Goal: Check status: Check status

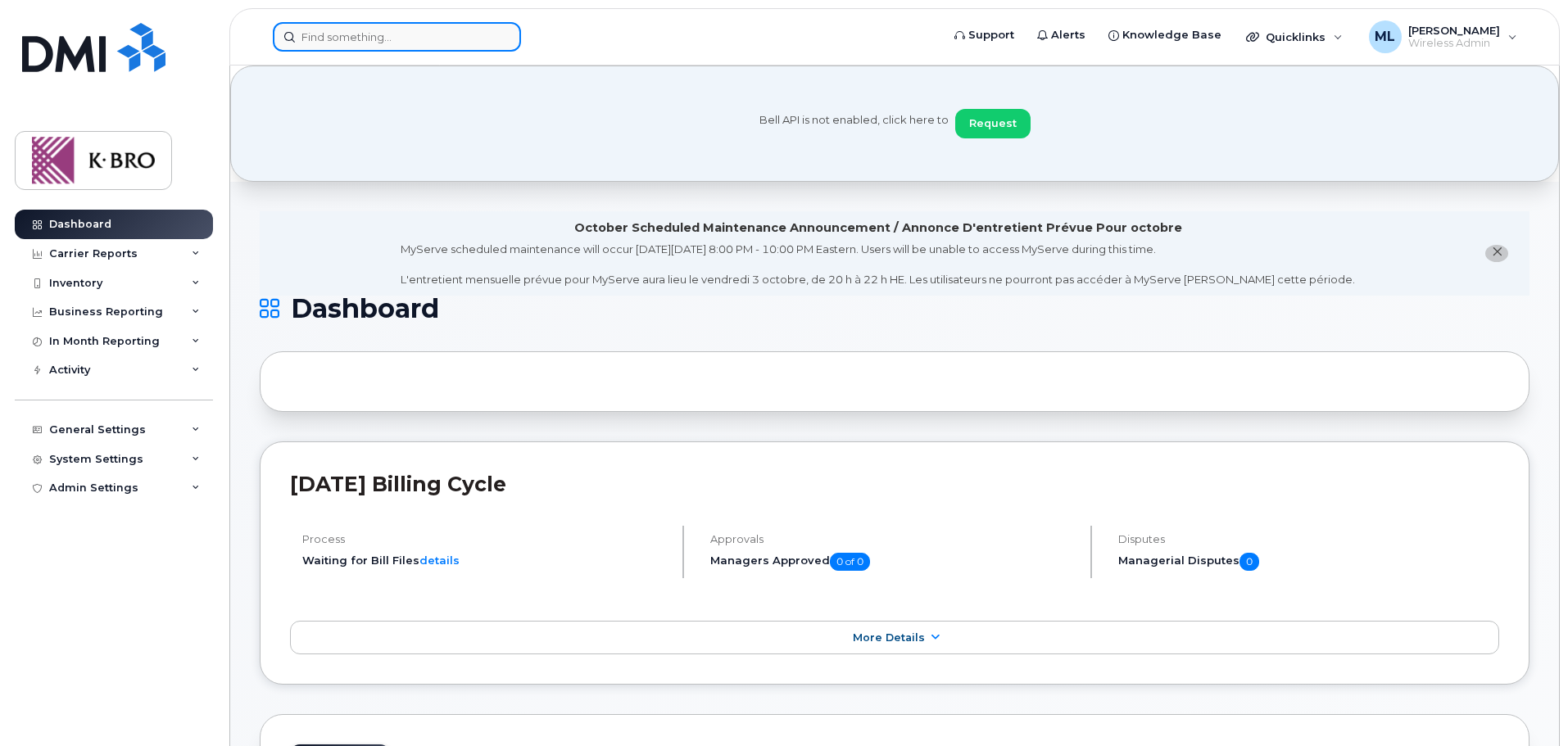
click at [335, 33] on input at bounding box center [397, 36] width 249 height 29
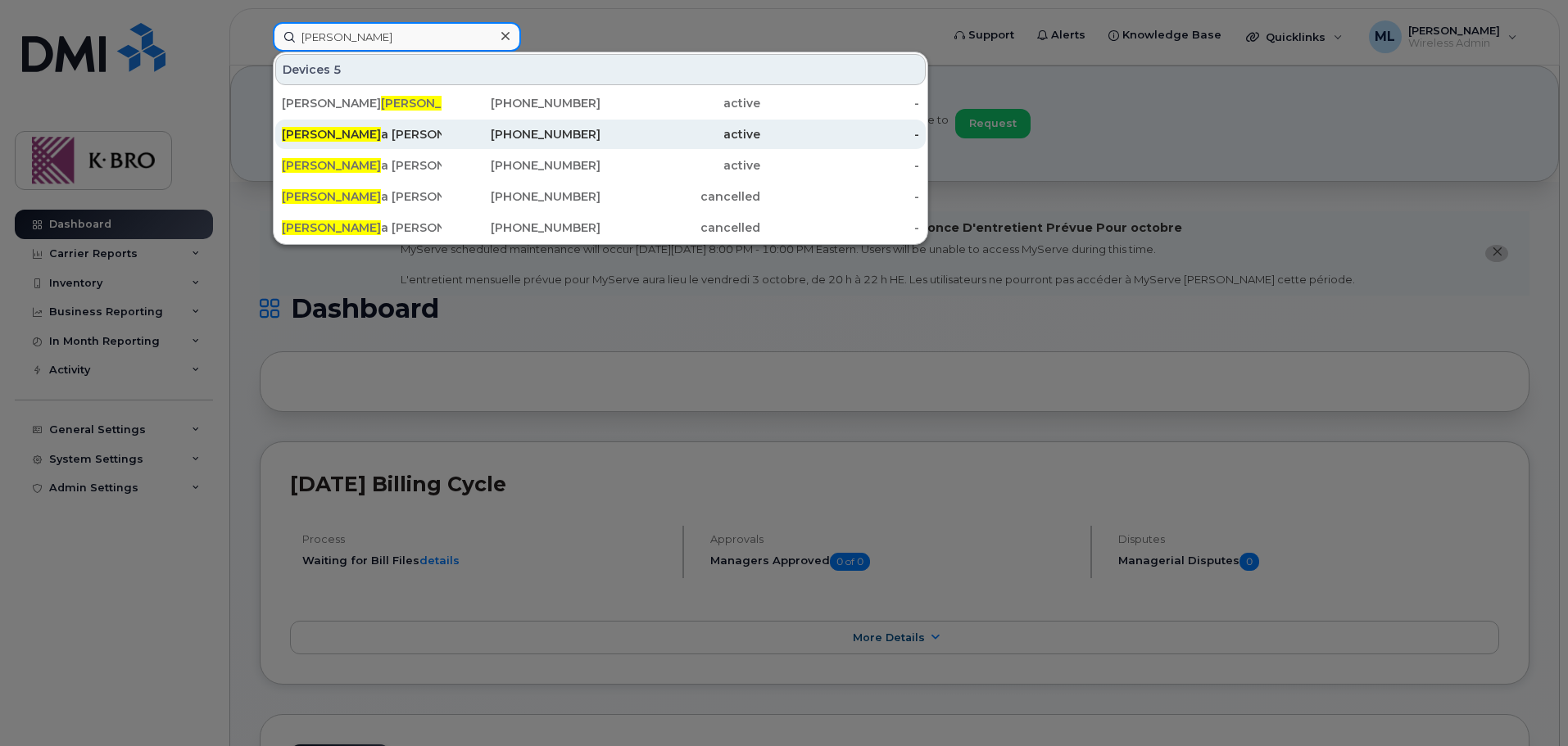
type input "[PERSON_NAME]"
click at [414, 144] on div "[PERSON_NAME] Ipad" at bounding box center [361, 134] width 160 height 29
click at [368, 131] on div "[PERSON_NAME] Ipad" at bounding box center [361, 134] width 160 height 16
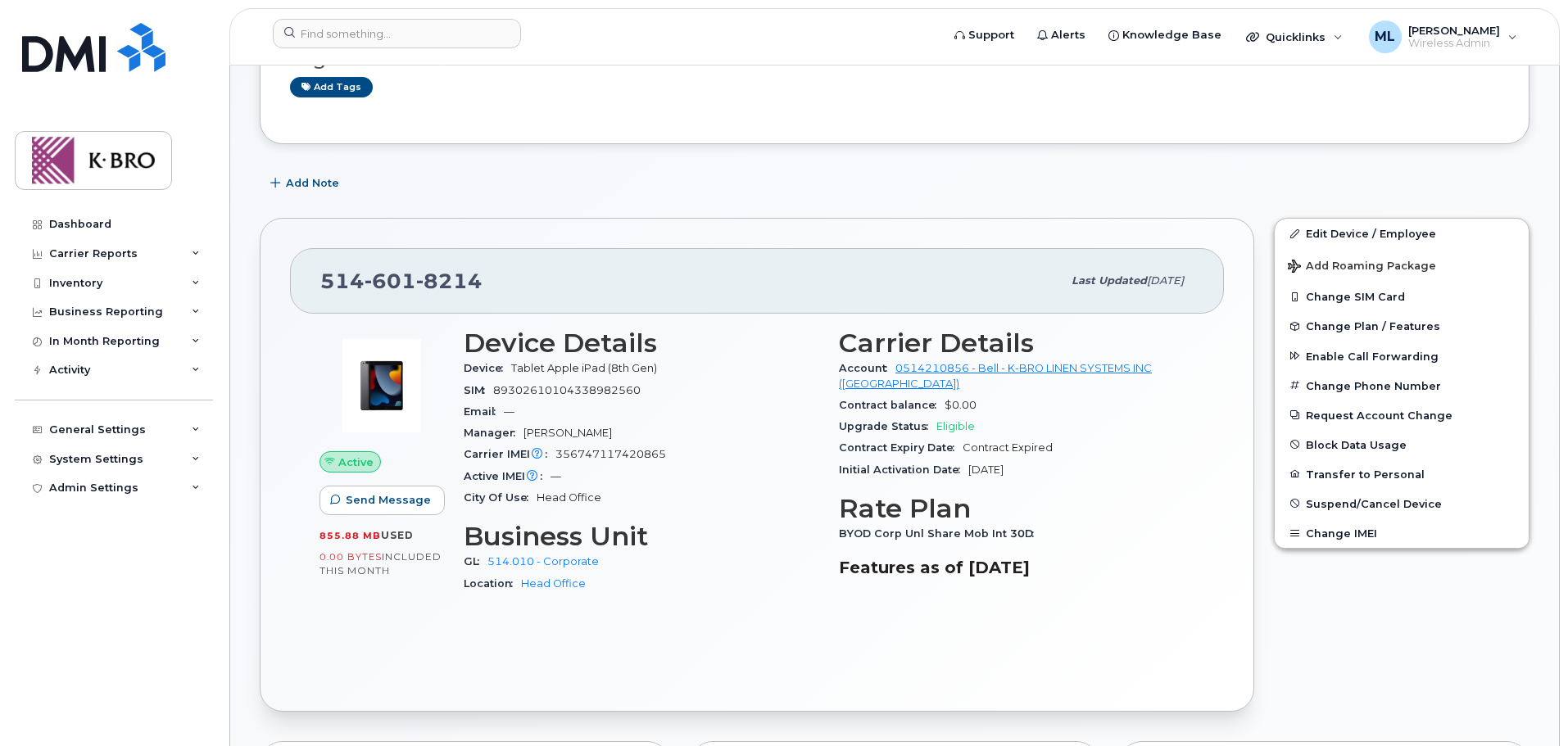
scroll to position [328, 0]
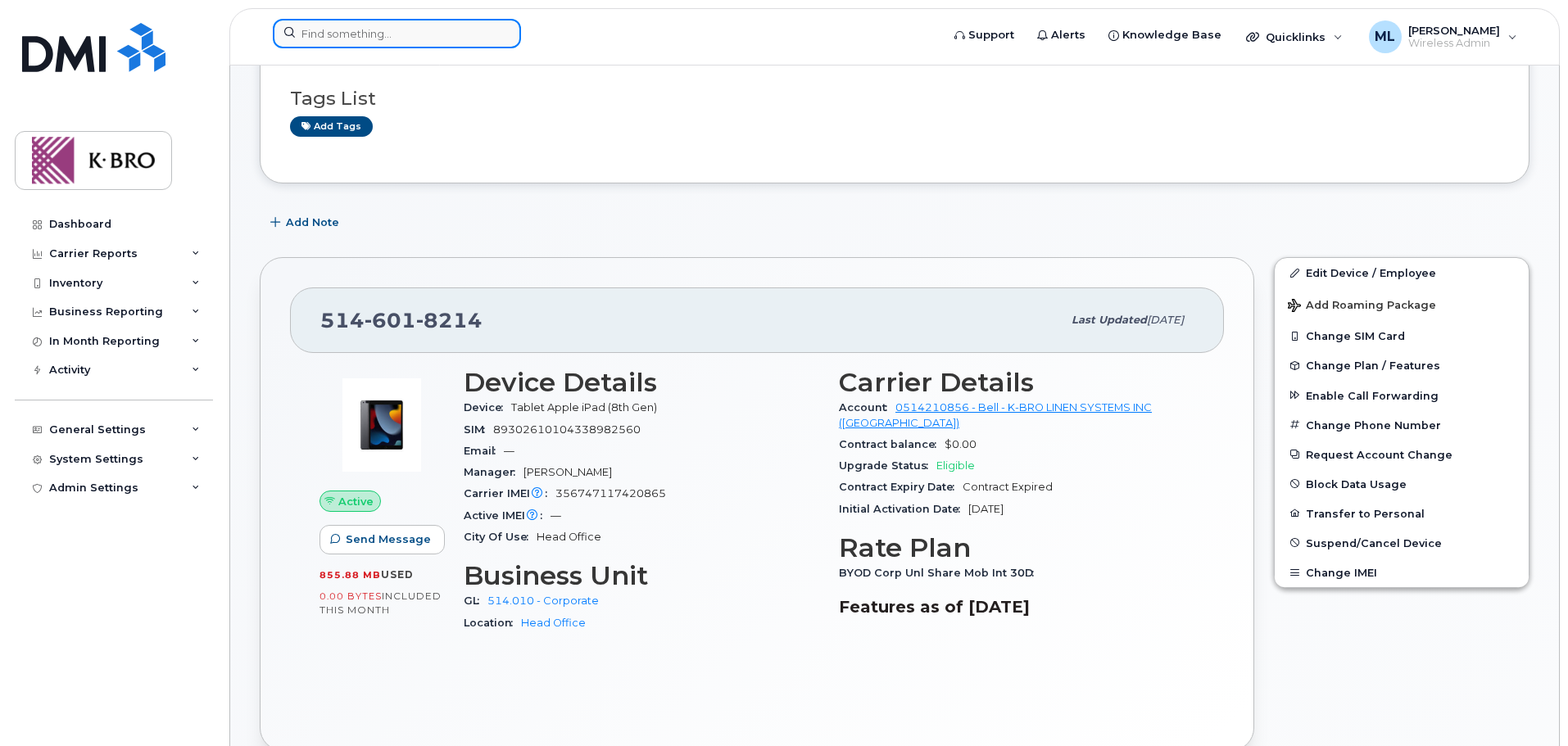
click at [399, 36] on input at bounding box center [397, 33] width 249 height 29
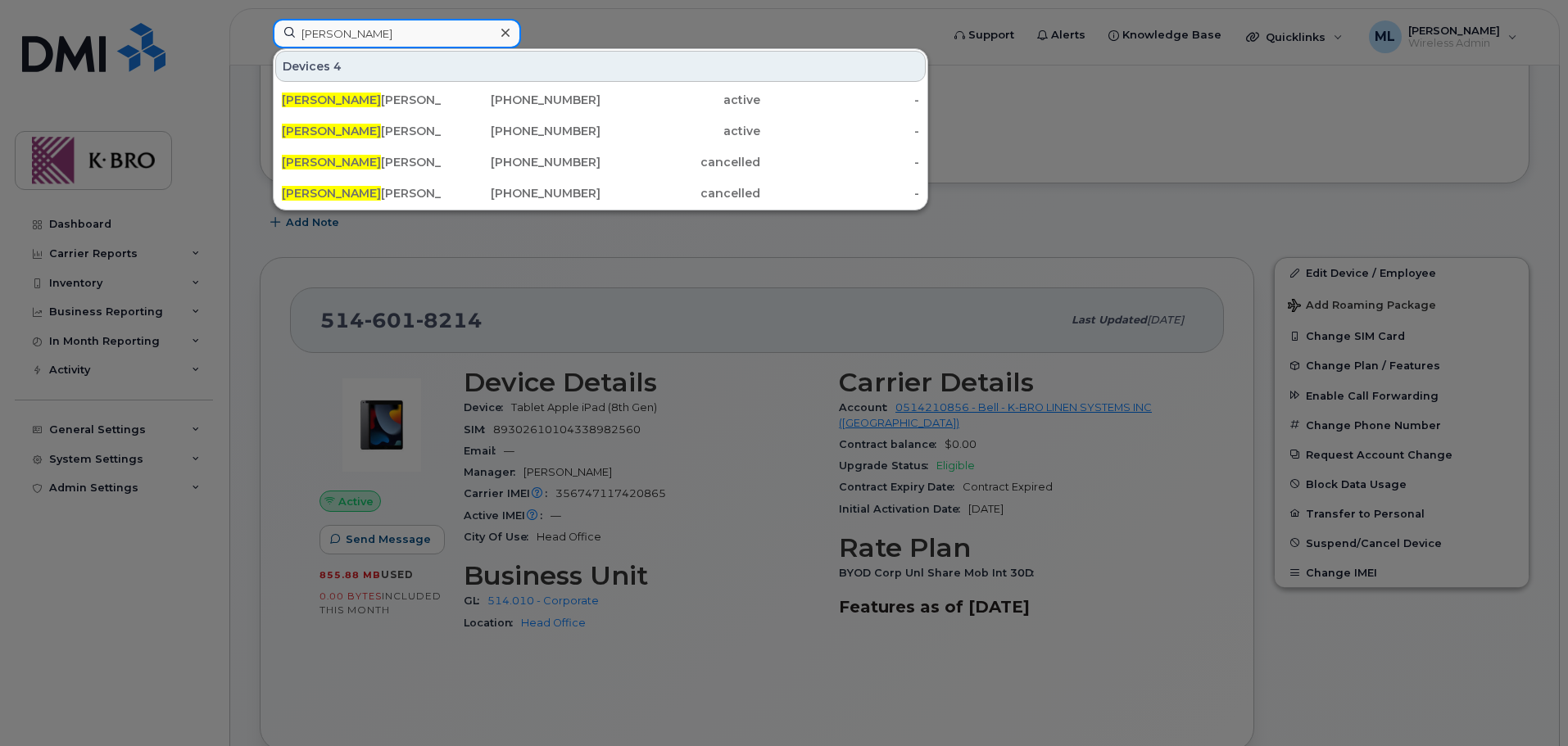
type input "linda"
click at [666, 29] on div at bounding box center [784, 373] width 1568 height 746
